Goal: Information Seeking & Learning: Compare options

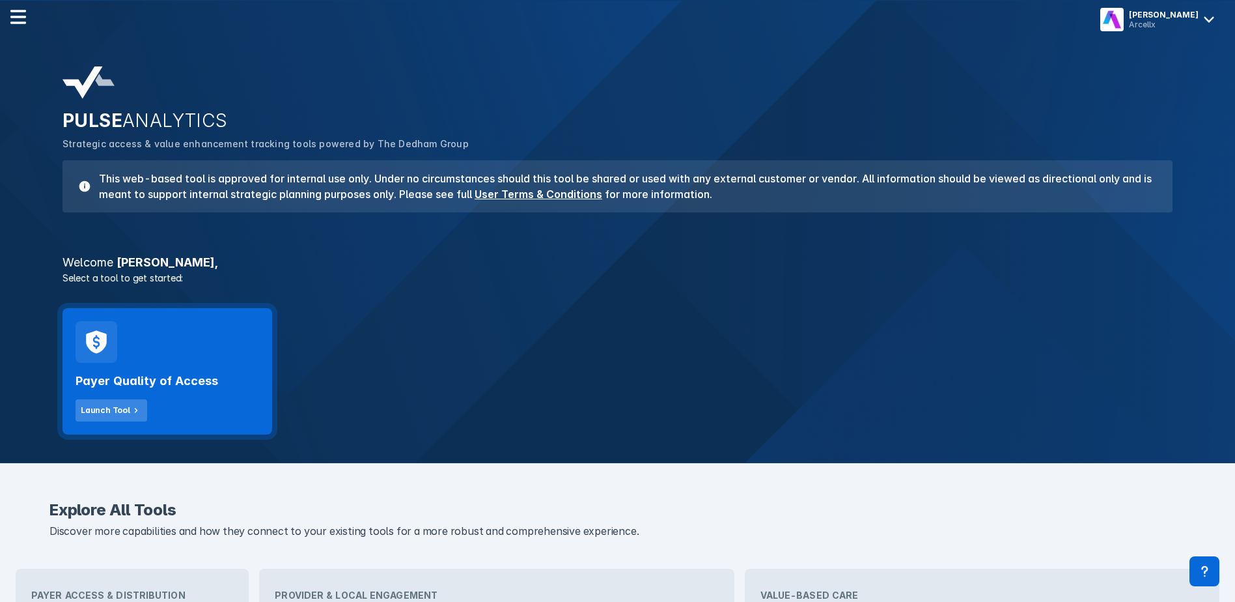
click at [131, 420] on button "Launch Tool" at bounding box center [112, 410] width 72 height 22
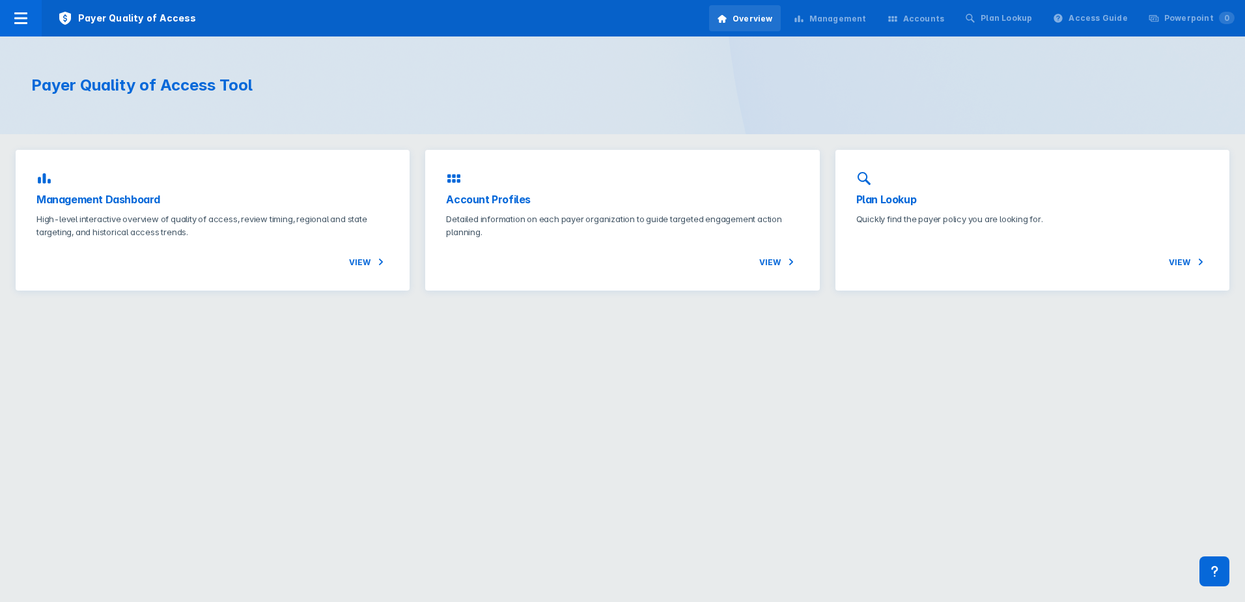
click at [932, 17] on div "Accounts" at bounding box center [924, 19] width 42 height 12
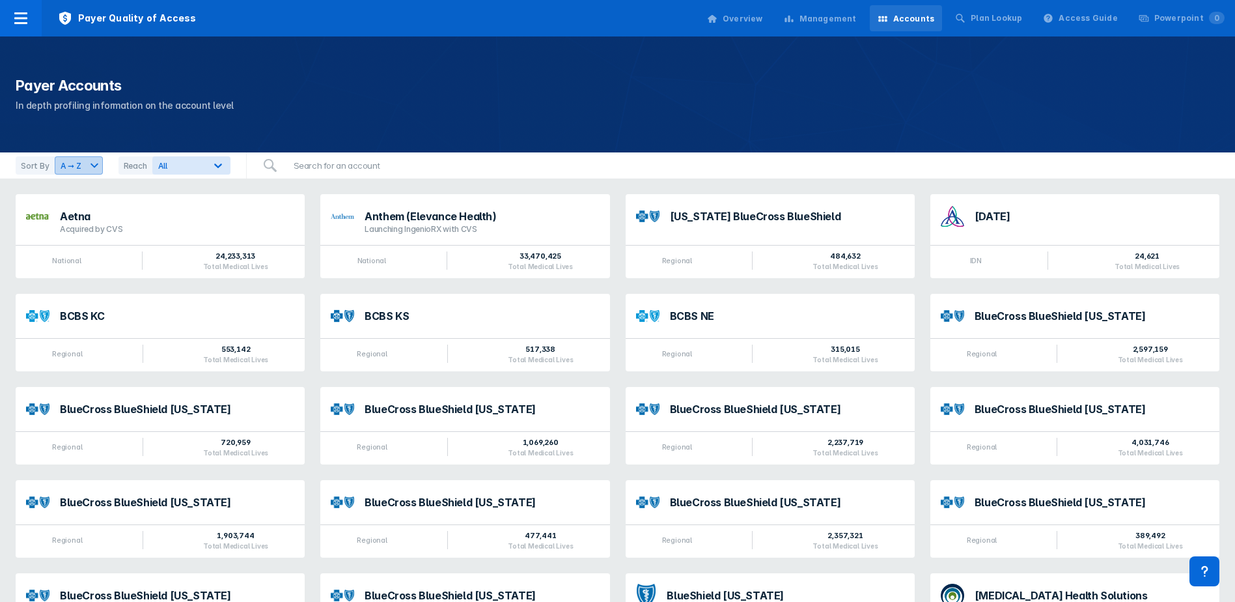
click at [64, 162] on div "A ➞ Z" at bounding box center [70, 166] width 31 height 12
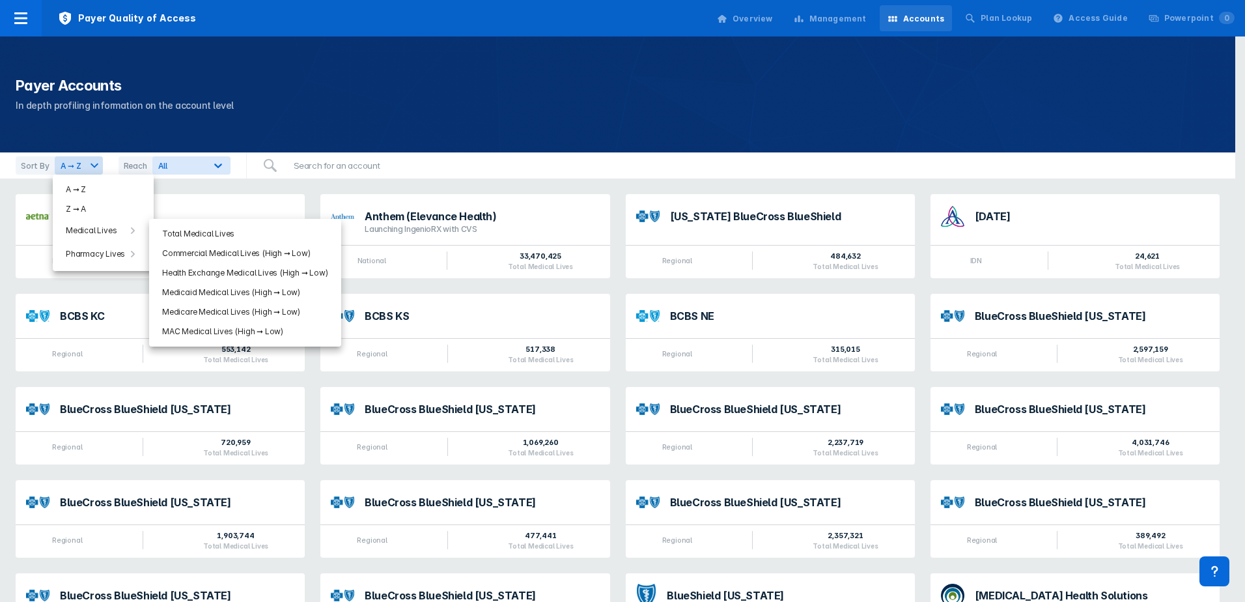
click at [208, 224] on li "Total Medical Lives" at bounding box center [245, 234] width 187 height 20
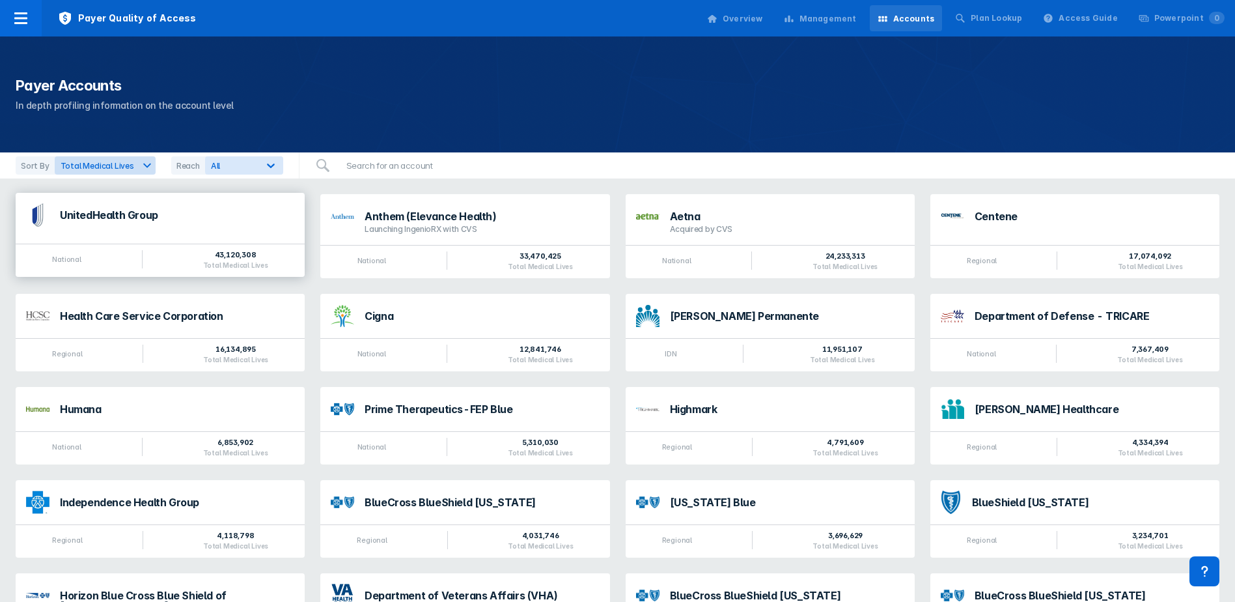
click at [219, 204] on div "UnitedHealth Group" at bounding box center [160, 215] width 289 height 44
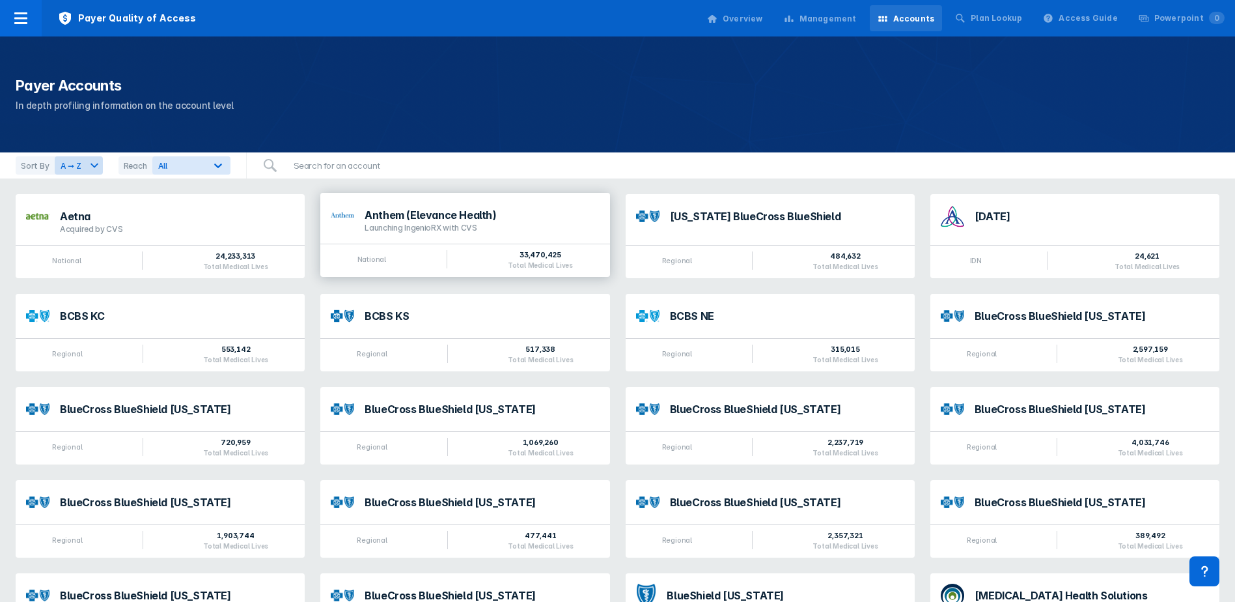
click at [427, 229] on div "Launching IngenioRX with CVS" at bounding box center [482, 228] width 234 height 10
click at [91, 177] on div "Sort By A ➞ Z Reach All" at bounding box center [123, 165] width 247 height 26
click at [87, 173] on icon at bounding box center [95, 166] width 16 height 16
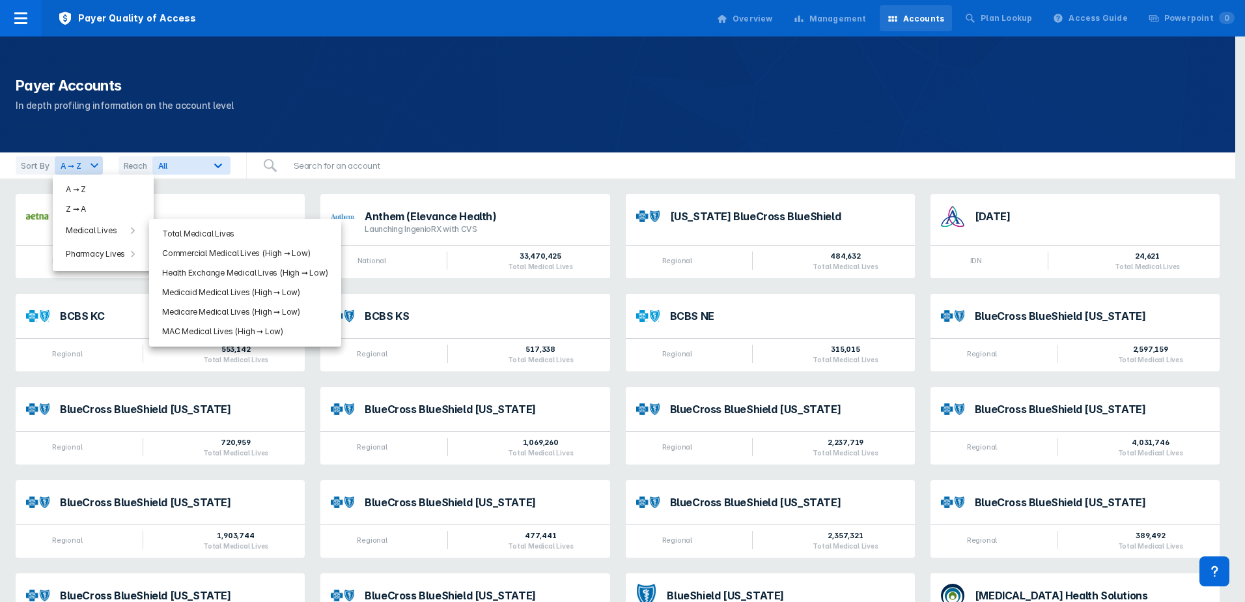
click at [77, 231] on span "Medical Lives" at bounding box center [91, 231] width 51 height 12
click at [237, 255] on span "Commercial Medical Lives (High ➞ Low)" at bounding box center [236, 253] width 148 height 12
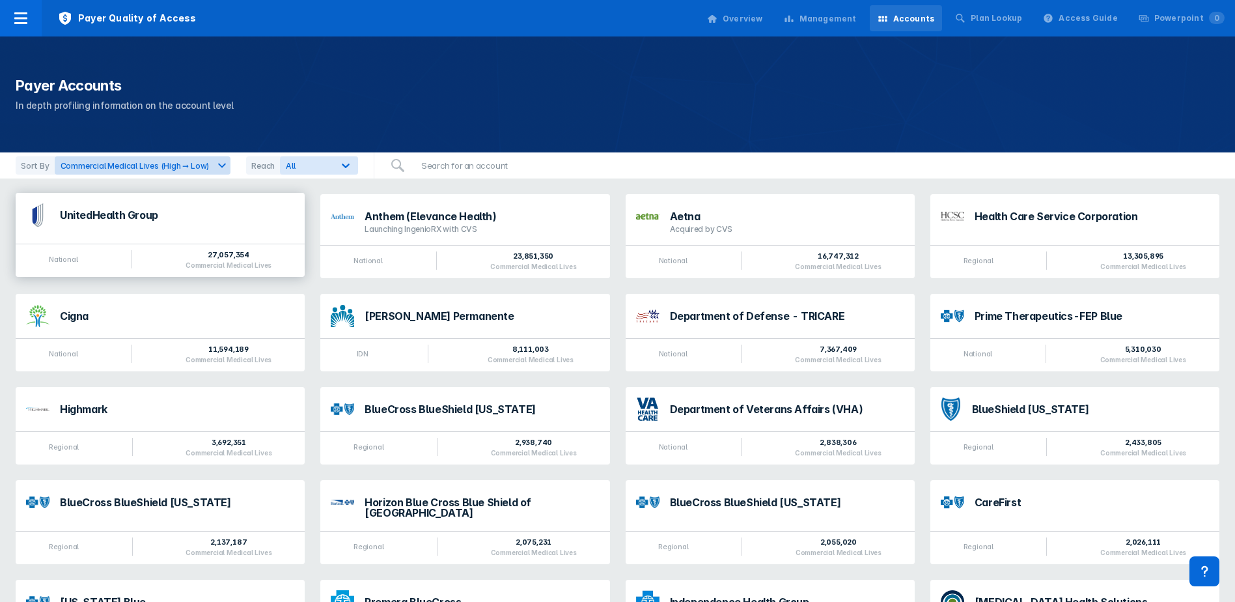
click at [252, 227] on div "UnitedHealth Group" at bounding box center [160, 215] width 289 height 44
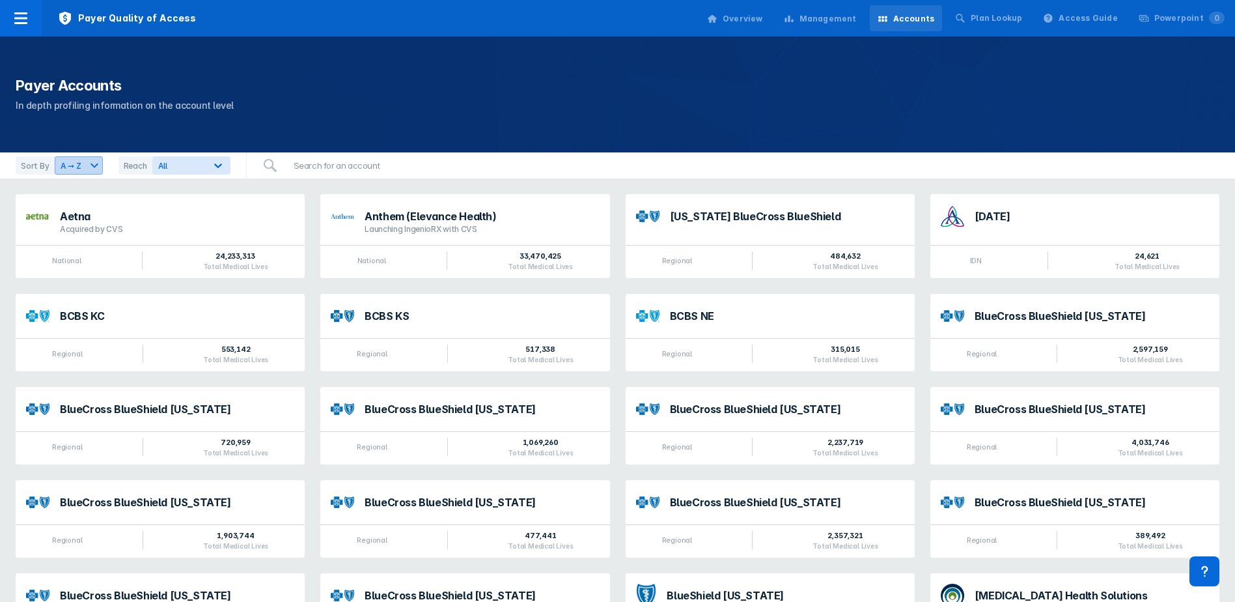
click at [71, 160] on div "A ➞ Z" at bounding box center [70, 166] width 31 height 12
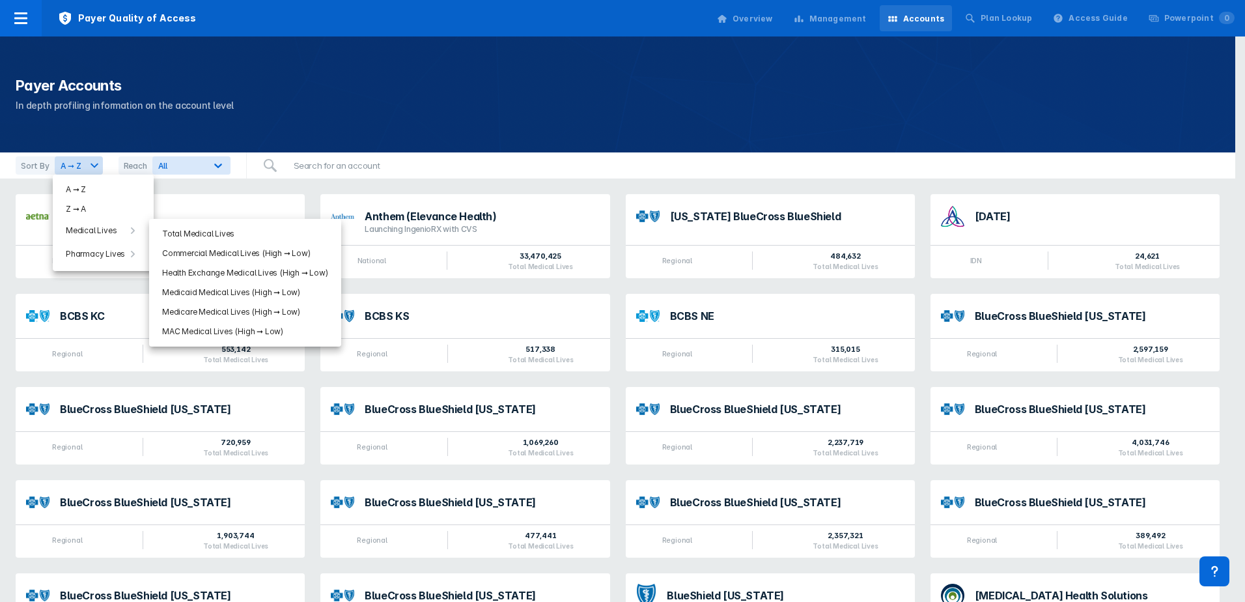
click at [204, 251] on span "Commercial Medical Lives (High ➞ Low)" at bounding box center [236, 253] width 148 height 12
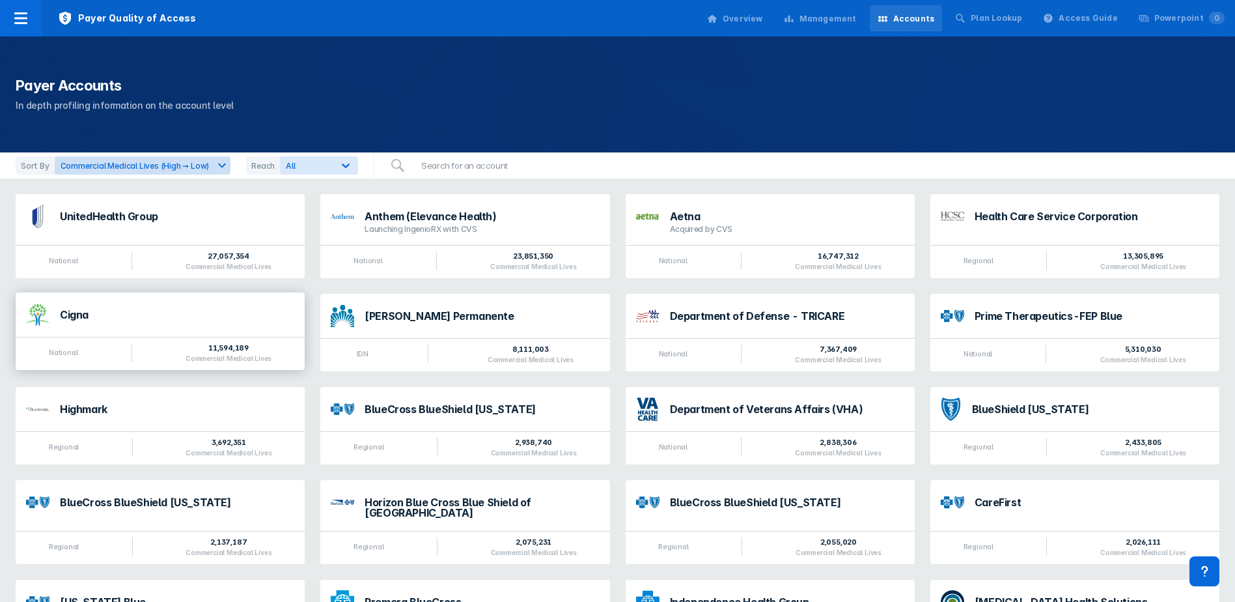
click at [275, 314] on div "Cigna" at bounding box center [177, 314] width 234 height 10
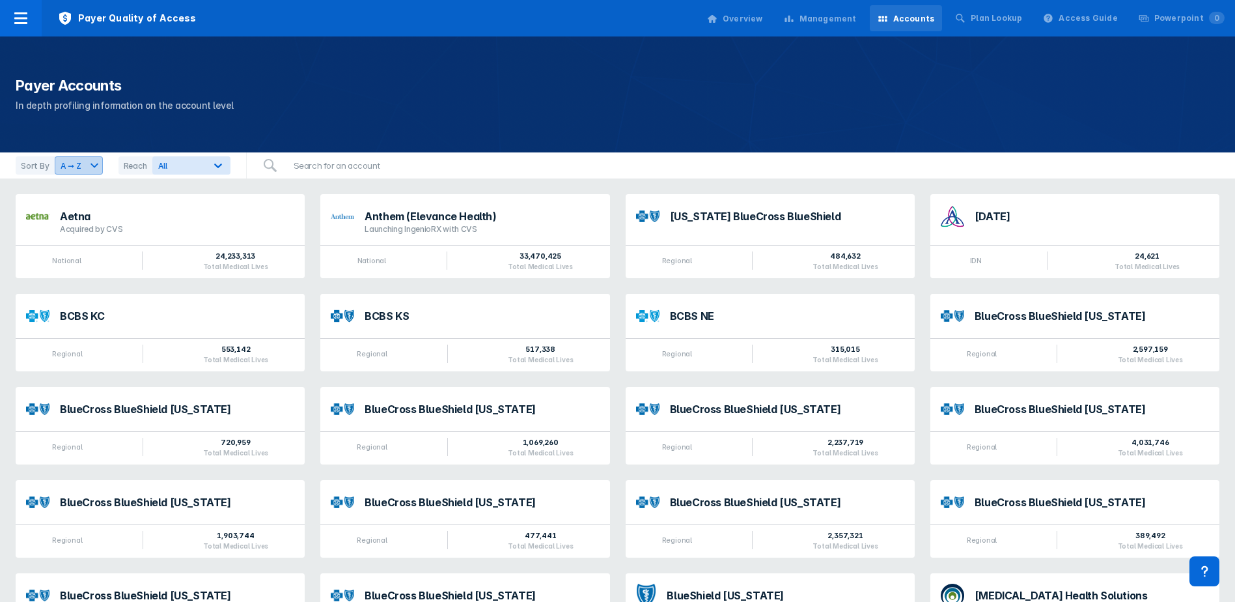
click at [65, 161] on div "A ➞ Z" at bounding box center [70, 166] width 31 height 12
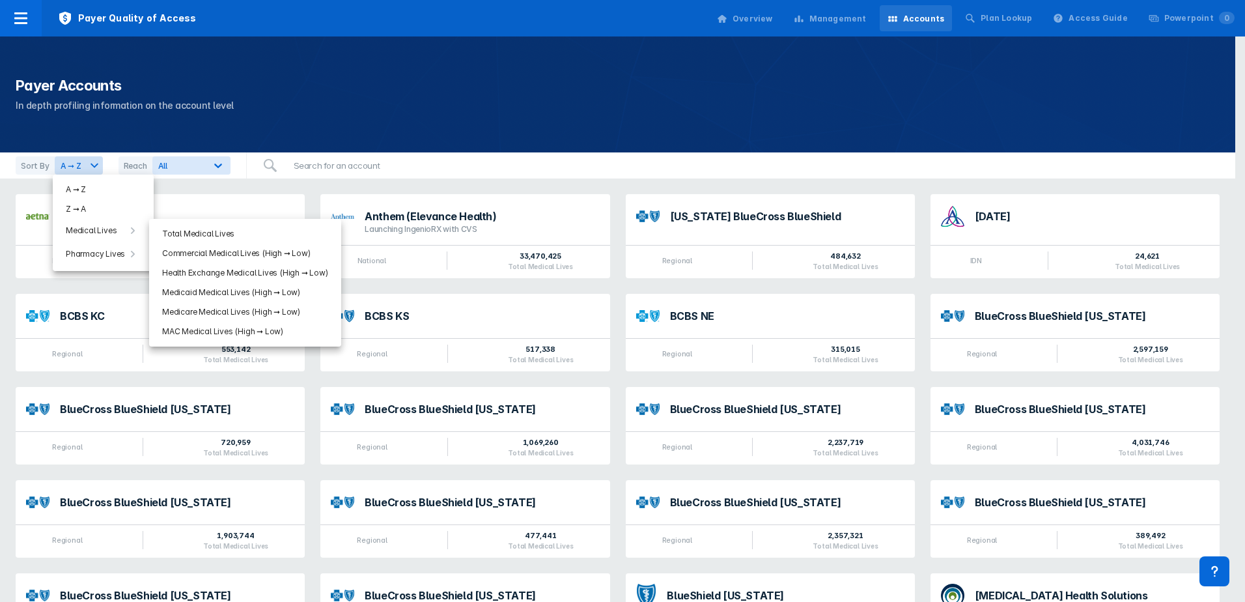
click at [249, 314] on span "Medicare Medical Lives (High ➞ Low)" at bounding box center [231, 312] width 138 height 12
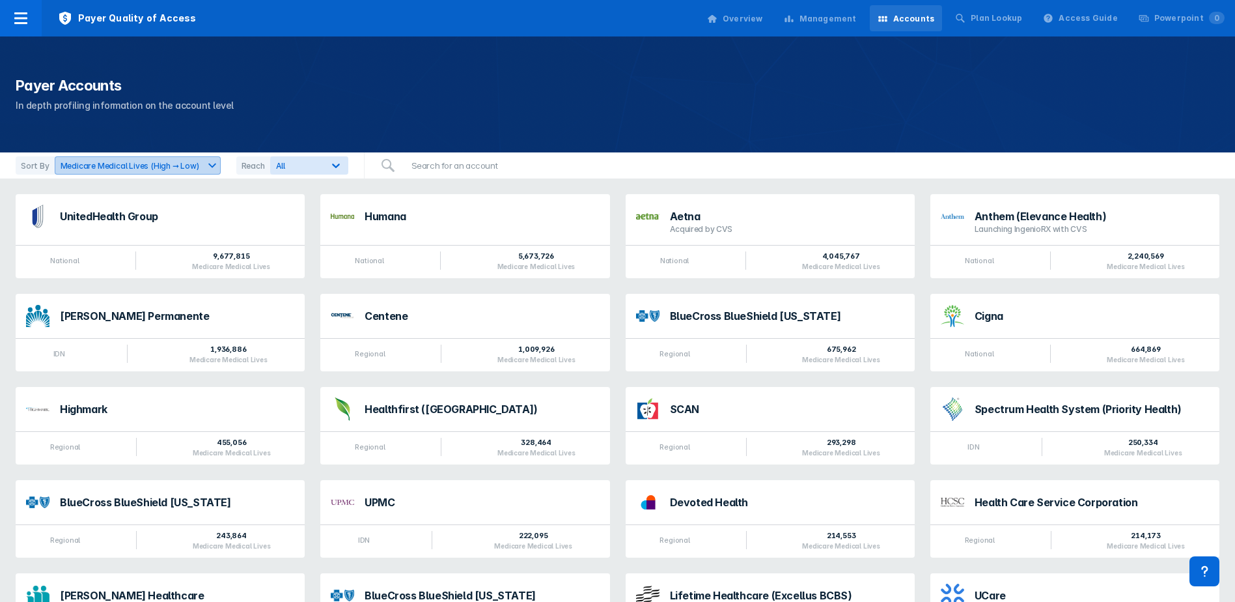
click at [195, 167] on div "Medicare Medical Lives (High ➞ Low)" at bounding box center [129, 166] width 149 height 12
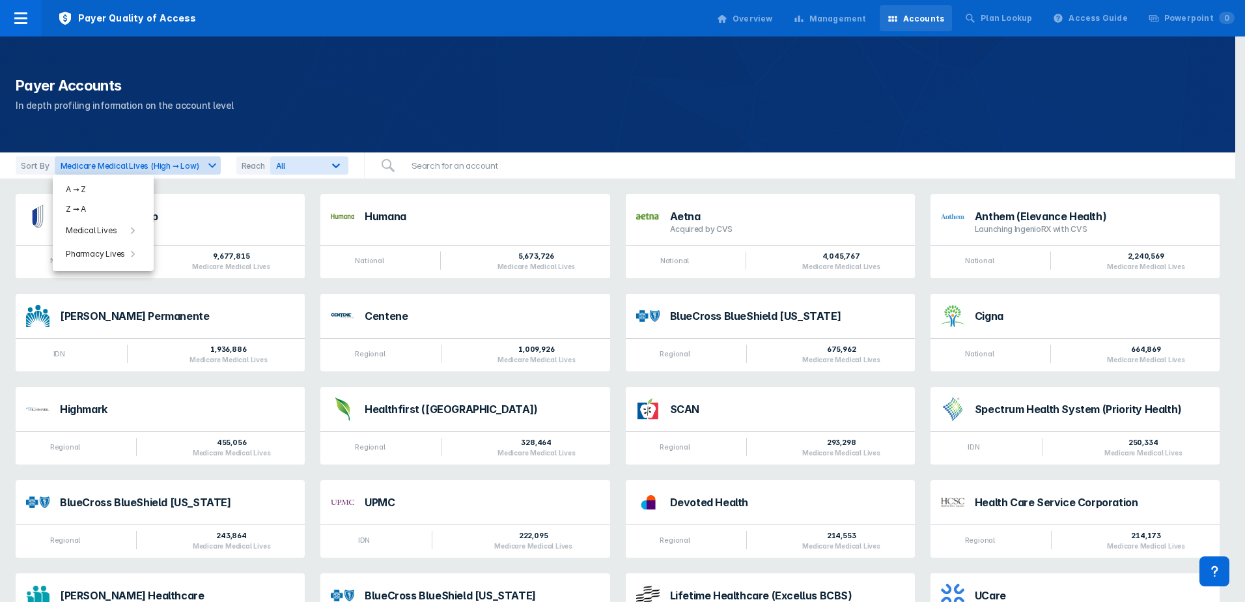
click at [430, 169] on div at bounding box center [622, 301] width 1245 height 602
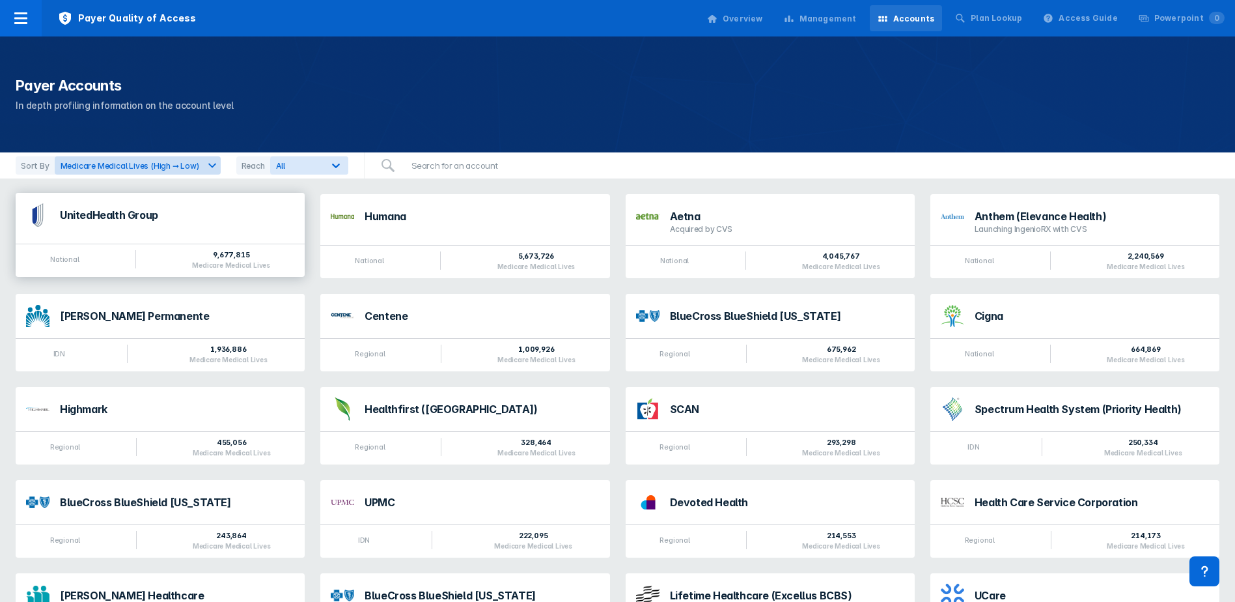
click at [249, 249] on div "National 9,677,815 Medicare Medical Lives" at bounding box center [160, 260] width 289 height 33
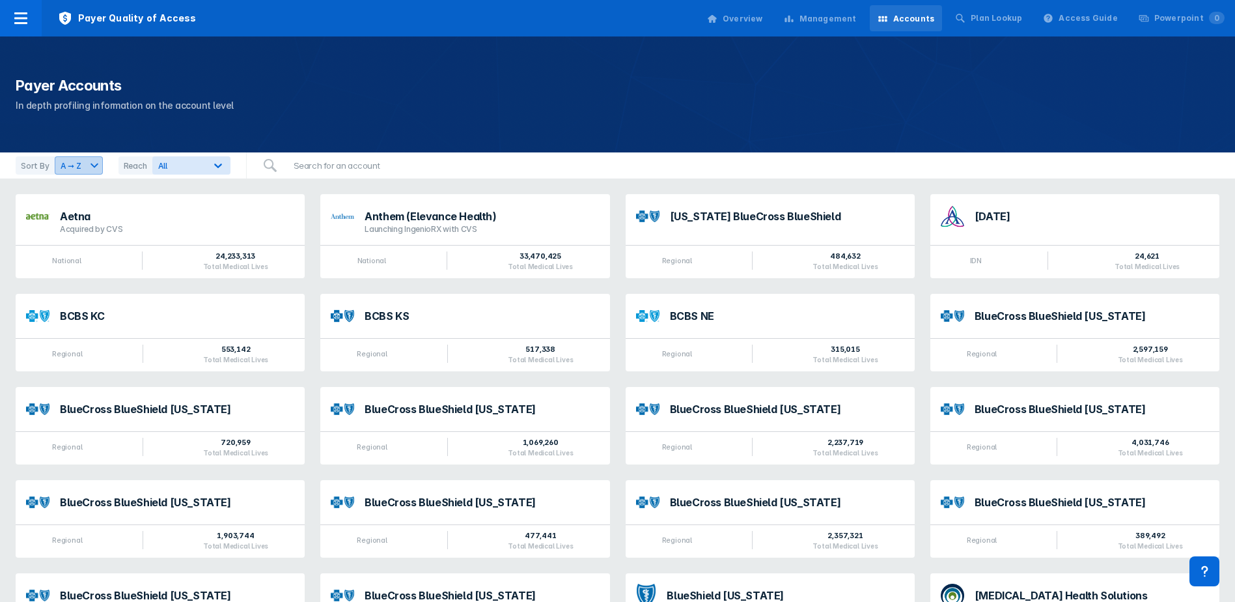
click at [75, 172] on button "A ➞ Z" at bounding box center [79, 165] width 48 height 18
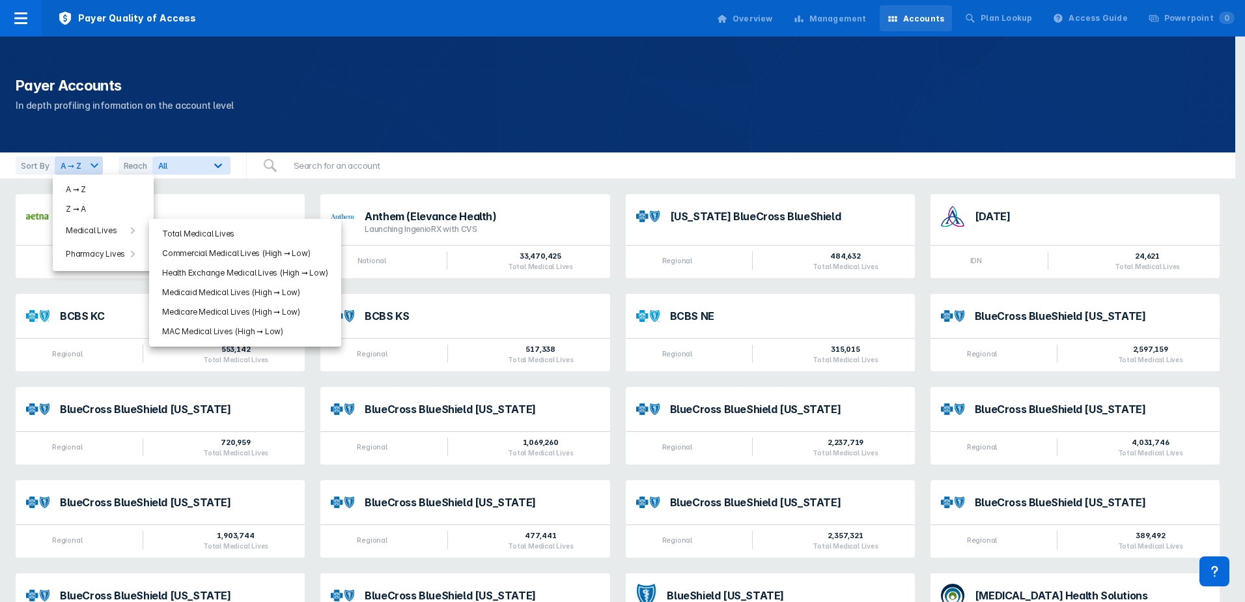
click at [200, 249] on span "Commercial Medical Lives (High ➞ Low)" at bounding box center [236, 253] width 148 height 12
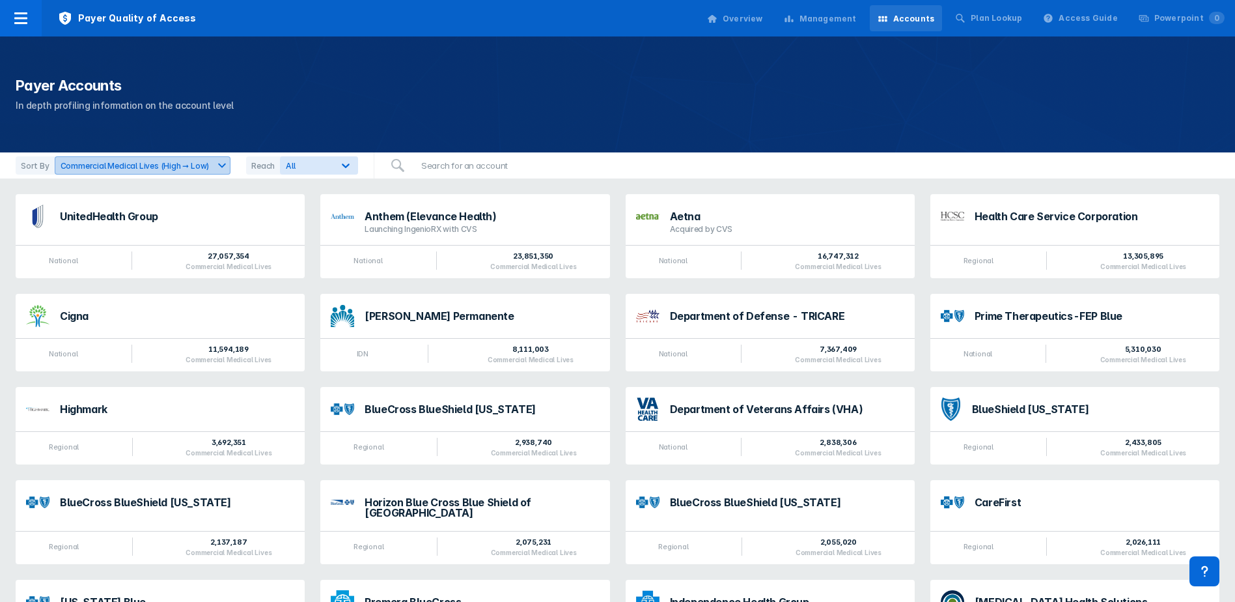
click at [159, 161] on div "Commercial Medical Lives (High ➞ Low)" at bounding box center [135, 166] width 160 height 12
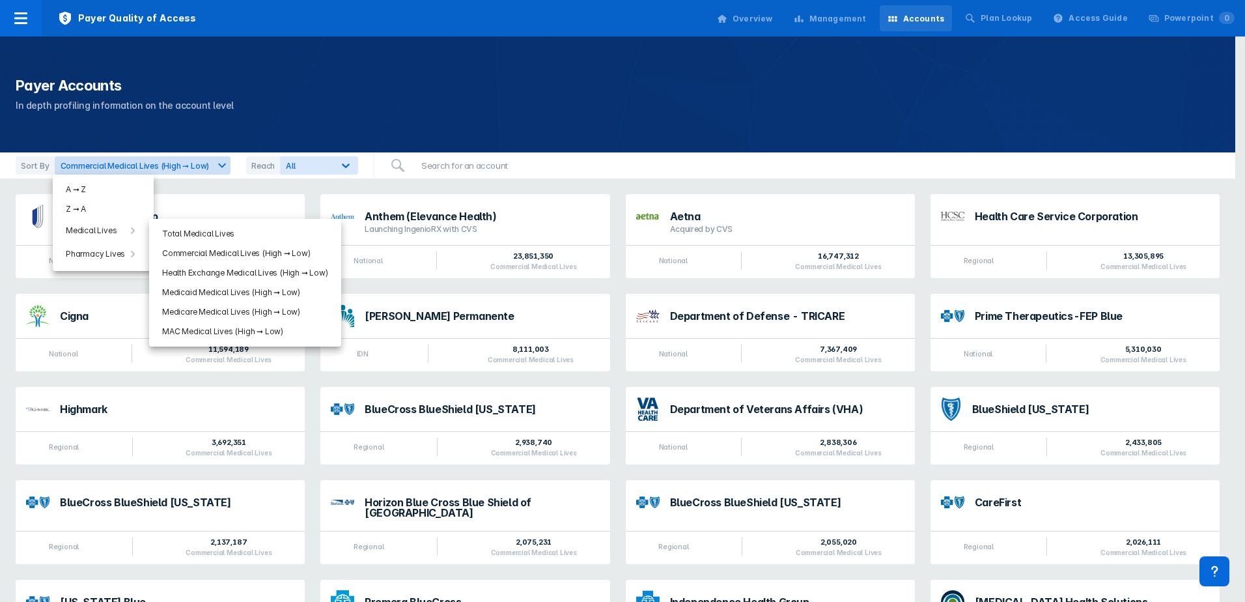
click at [239, 303] on li "Medicare Medical Lives (High ➞ Low)" at bounding box center [245, 312] width 187 height 20
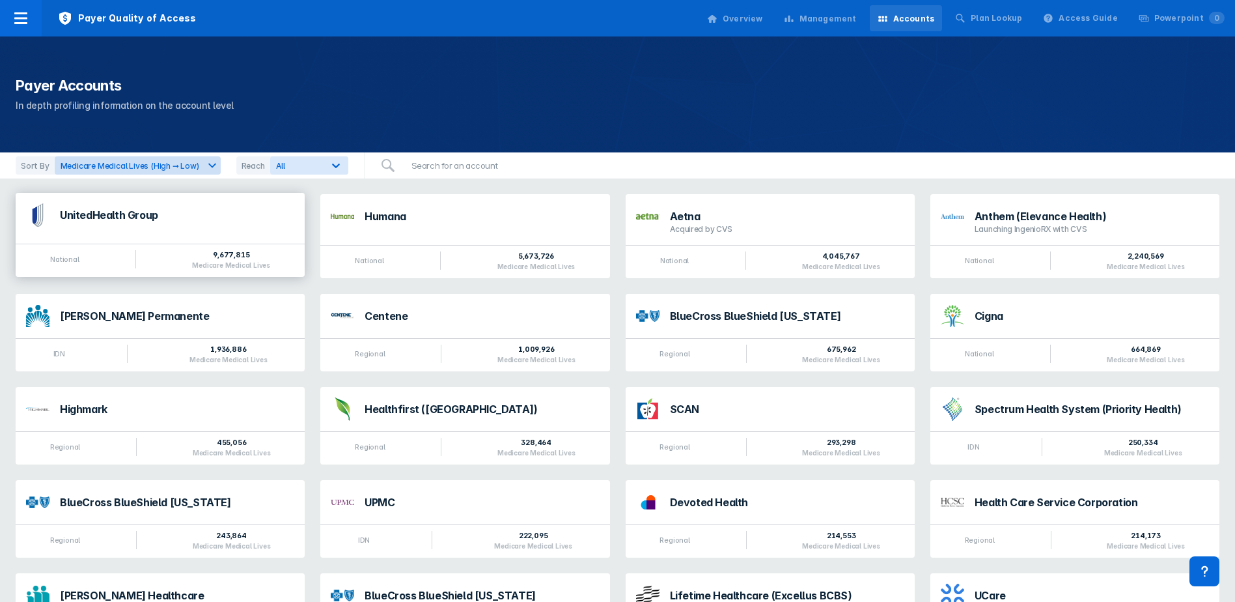
click at [175, 240] on div "UnitedHealth Group National 9,677,815 Medicare Medical Lives" at bounding box center [160, 235] width 289 height 84
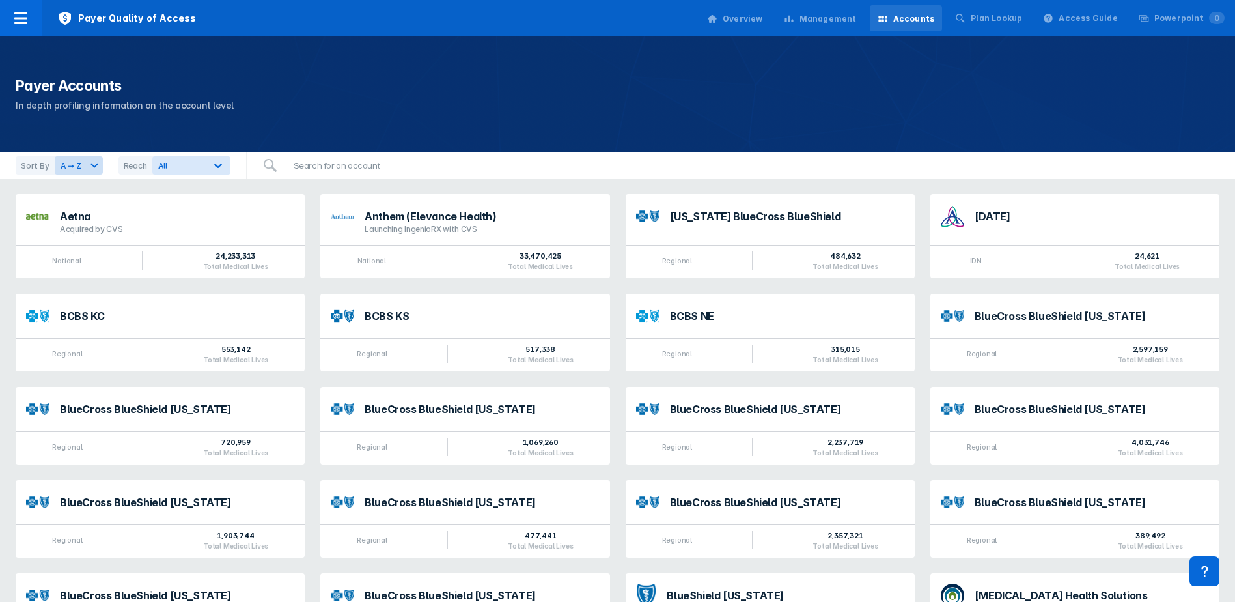
click at [83, 175] on div "Sort By A ➞ Z Reach All" at bounding box center [123, 165] width 247 height 26
click at [79, 170] on div "A ➞ Z" at bounding box center [70, 166] width 31 height 12
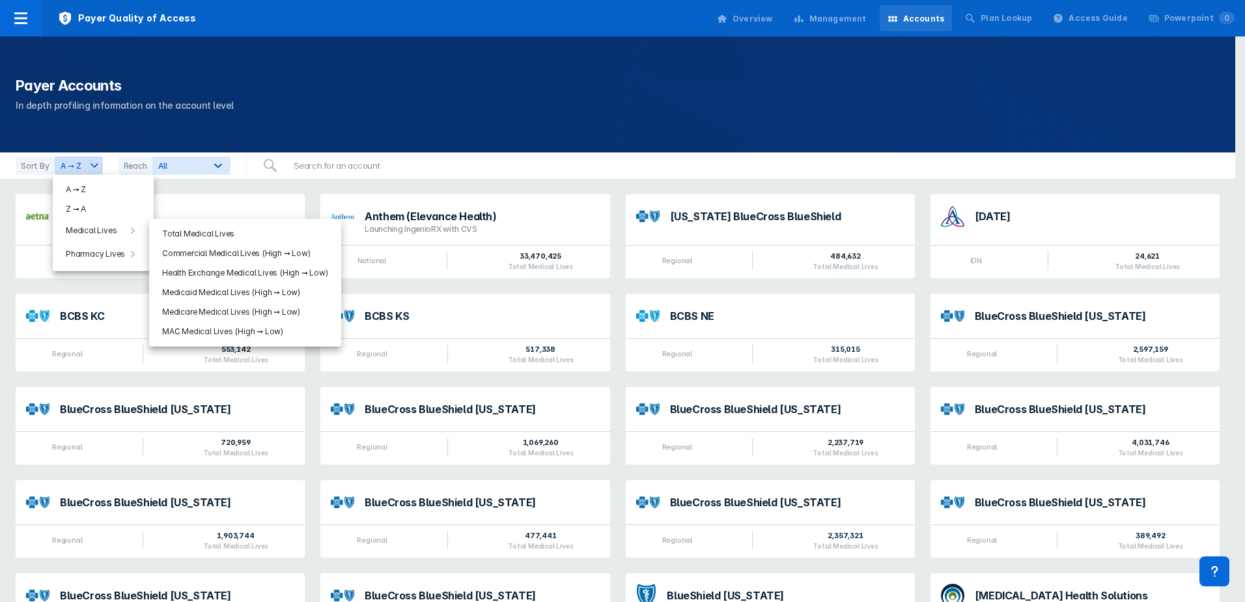
click at [218, 313] on span "Medicare Medical Lives (High ➞ Low)" at bounding box center [231, 312] width 138 height 12
